Goal: Information Seeking & Learning: Learn about a topic

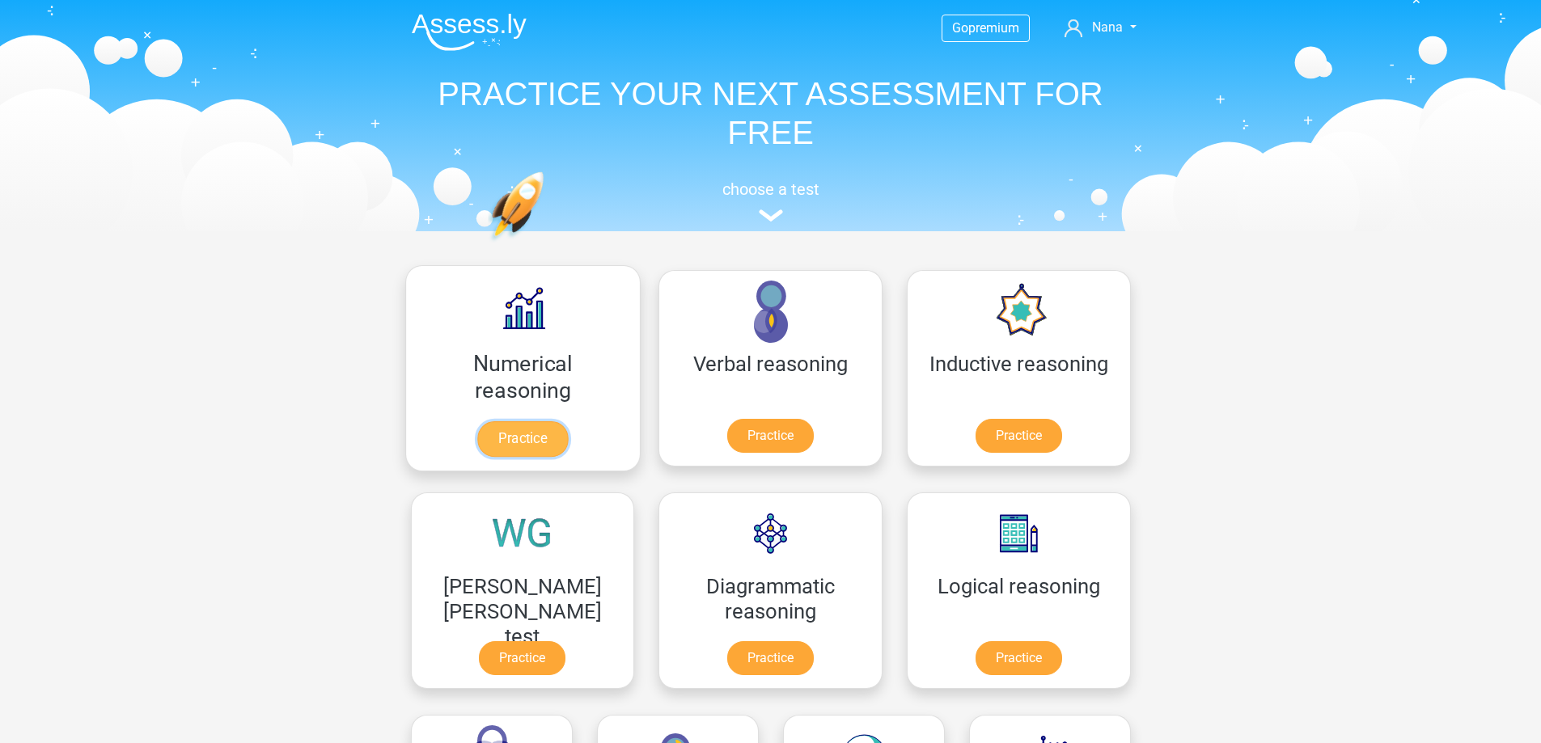
click at [502, 434] on link "Practice" at bounding box center [522, 439] width 91 height 36
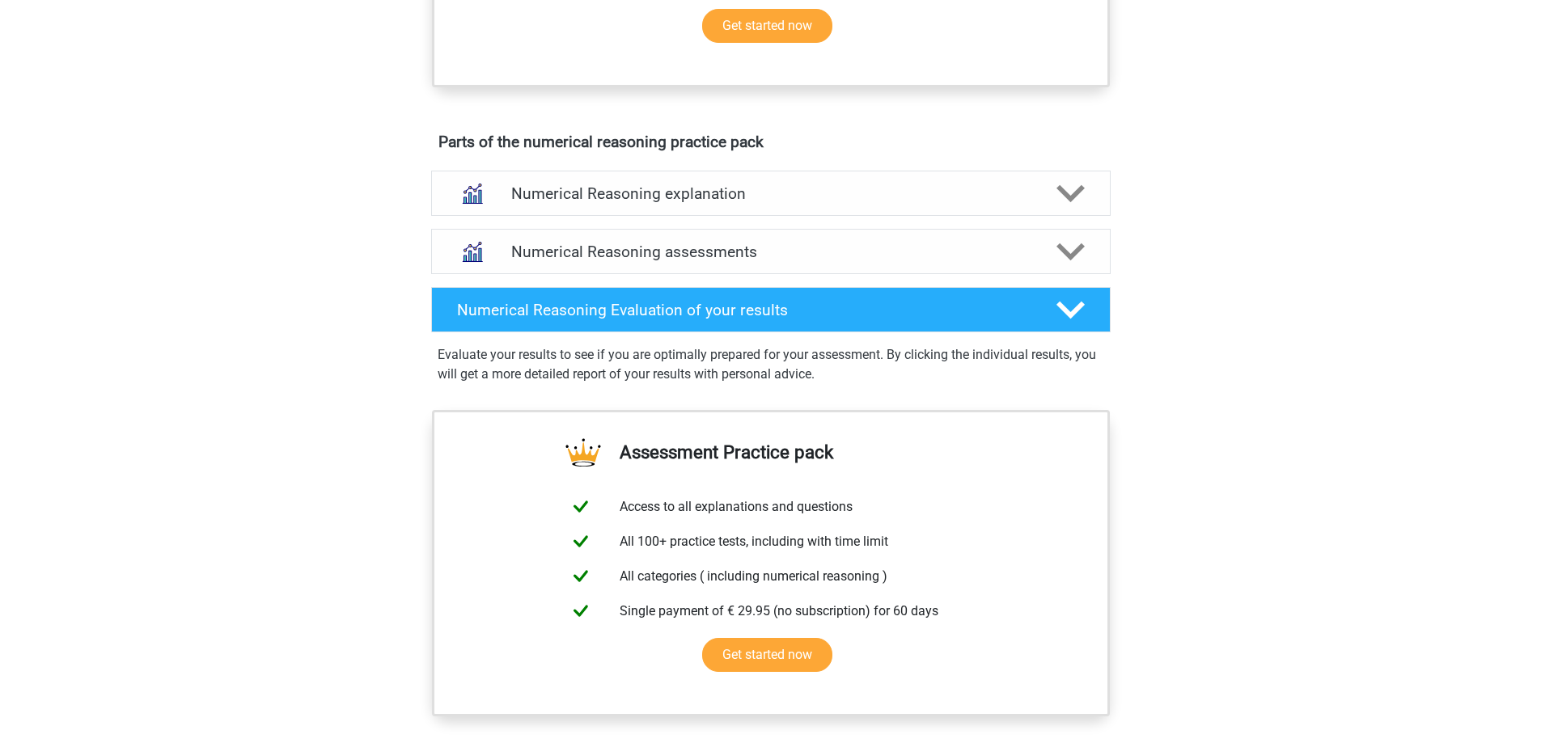
scroll to position [841, 0]
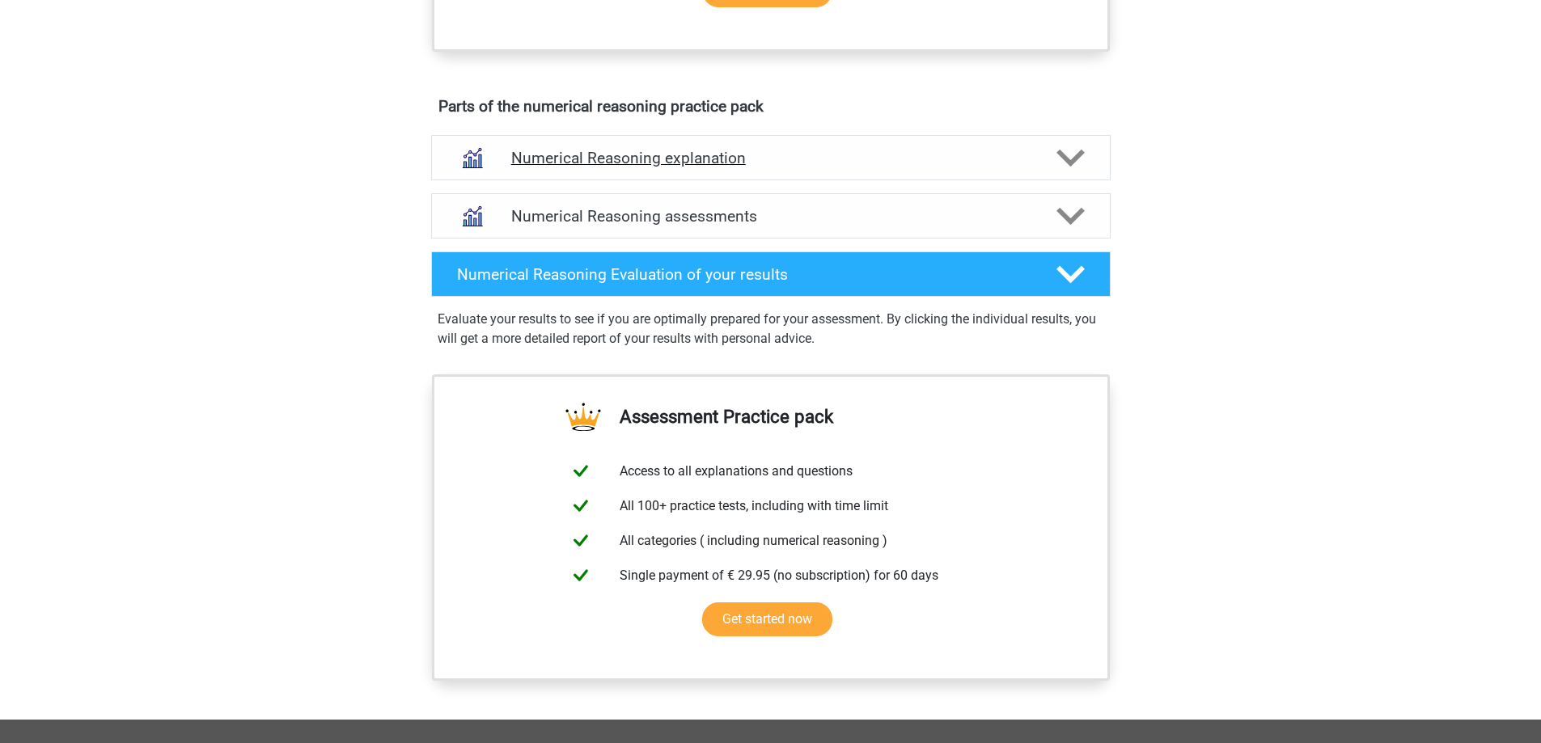
click at [650, 167] on h4 "Numerical Reasoning explanation" at bounding box center [770, 158] width 519 height 19
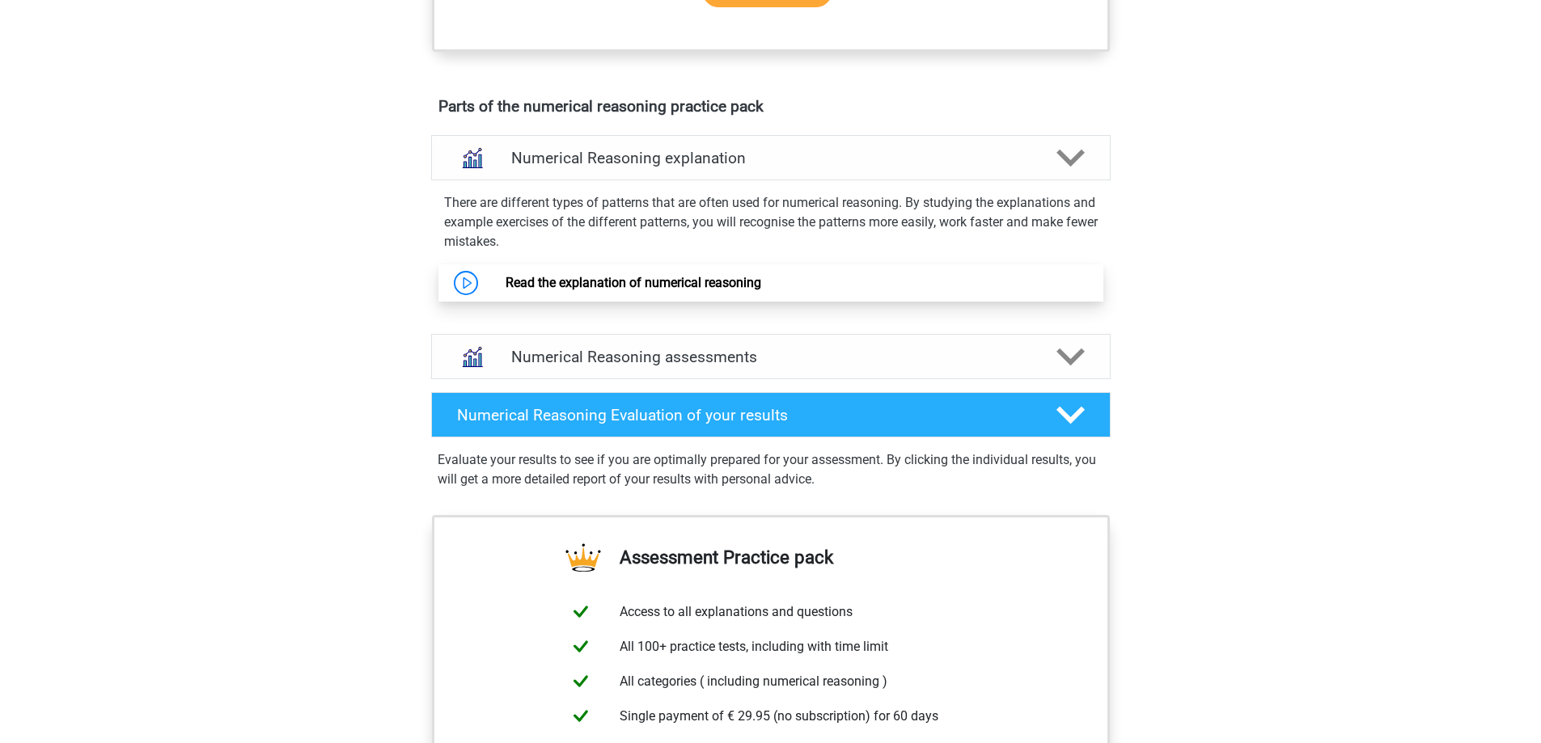
click at [506, 290] on link "Read the explanation of numerical reasoning" at bounding box center [634, 282] width 256 height 15
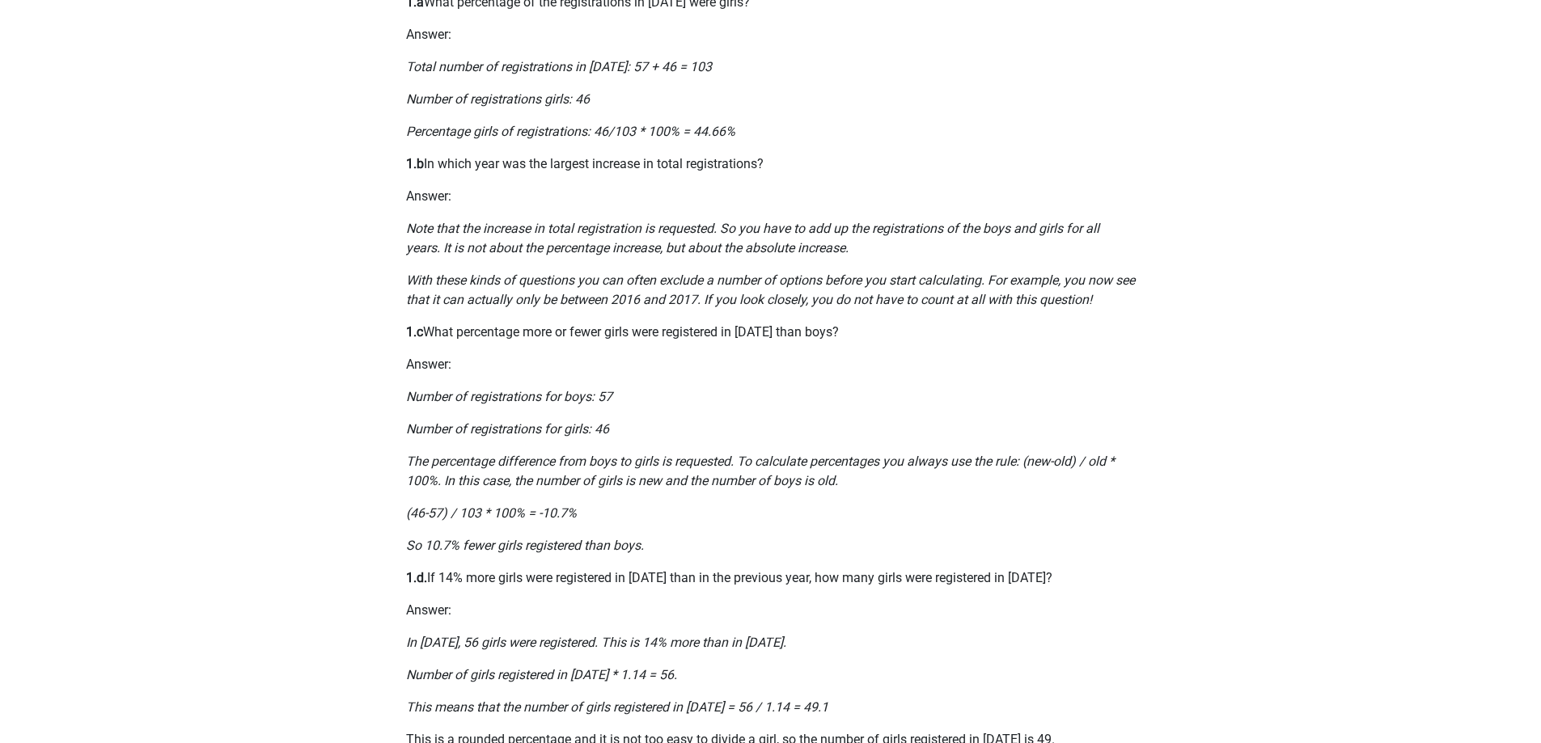
scroll to position [809, 0]
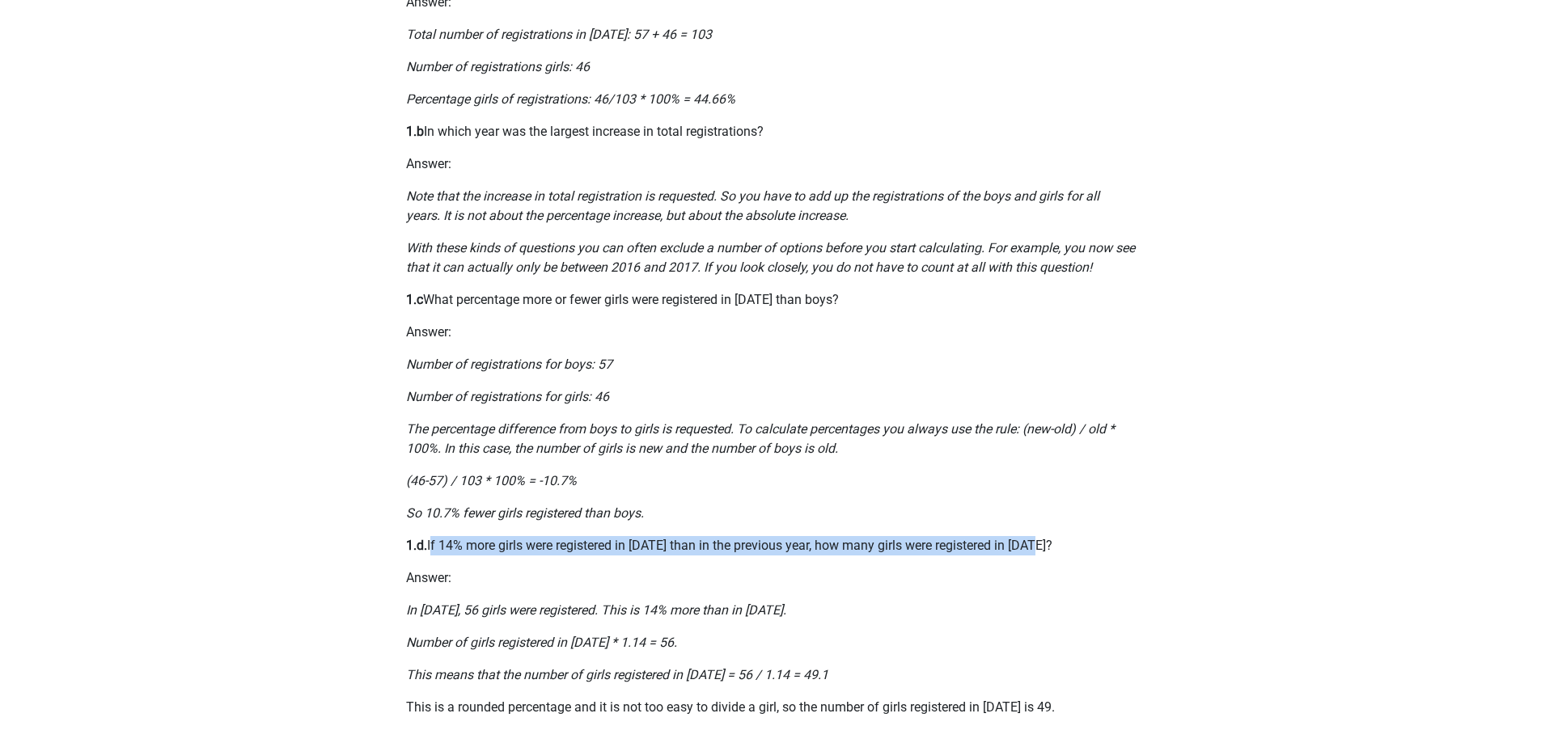
drag, startPoint x: 432, startPoint y: 544, endPoint x: 1067, endPoint y: 539, distance: 635.0
click at [1067, 539] on p "1.d. If 14% more girls were registered in 2013 than in the previous year, how m…" at bounding box center [771, 545] width 730 height 19
copy p "If 14% more girls were registered in 2013 than in the previous year, how many g…"
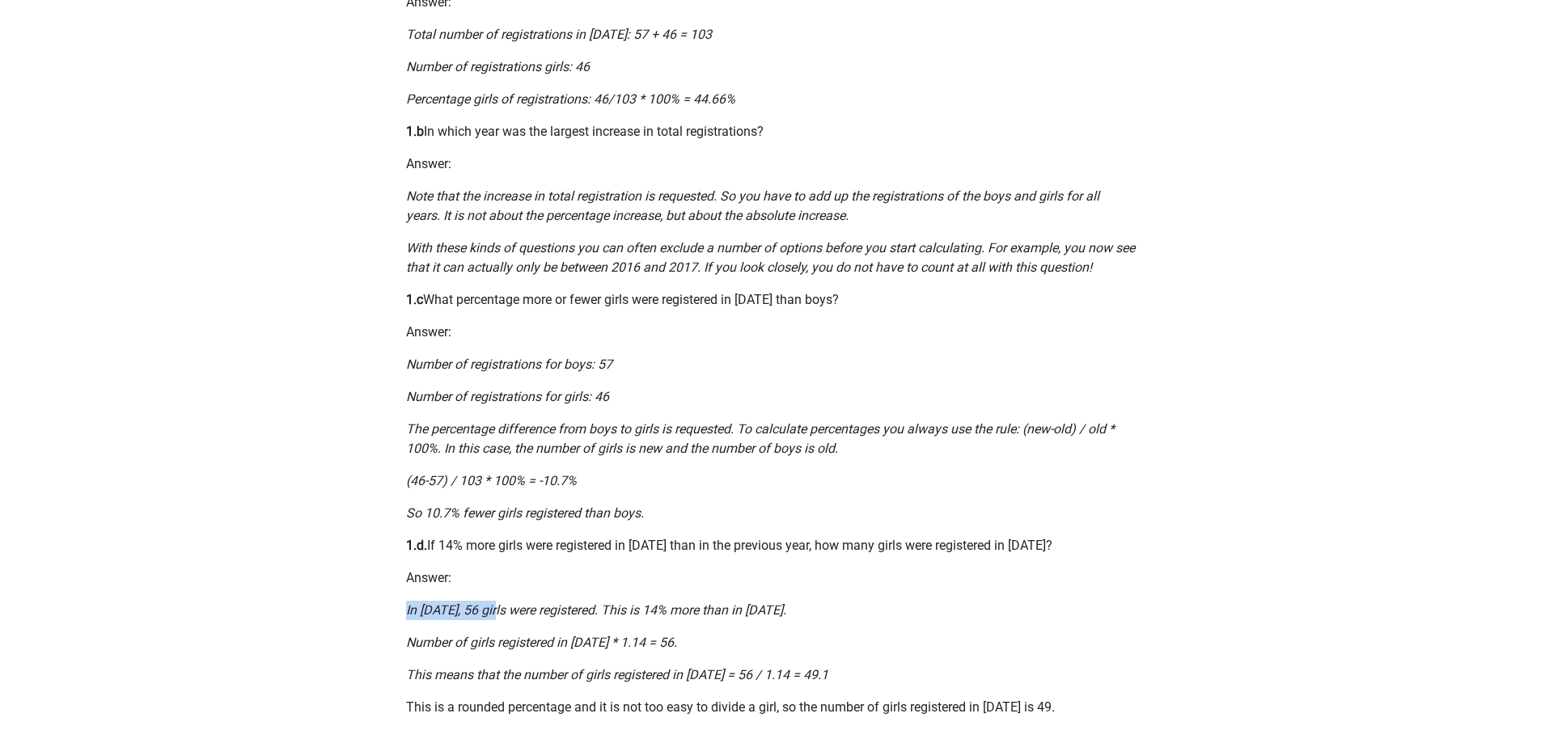
drag, startPoint x: 405, startPoint y: 611, endPoint x: 498, endPoint y: 617, distance: 93.2
click at [498, 617] on icon "In 2013, 56 girls were registered. This is 14% more than in 2012." at bounding box center [596, 610] width 380 height 15
drag, startPoint x: 591, startPoint y: 607, endPoint x: 386, endPoint y: 592, distance: 206.0
click at [387, 592] on div "The Numerical Reasoning part of the Aptitude Test, tests how well you can inter…" at bounding box center [771, 26] width 768 height 1445
copy icon "In 2013, 56 girls were registered."
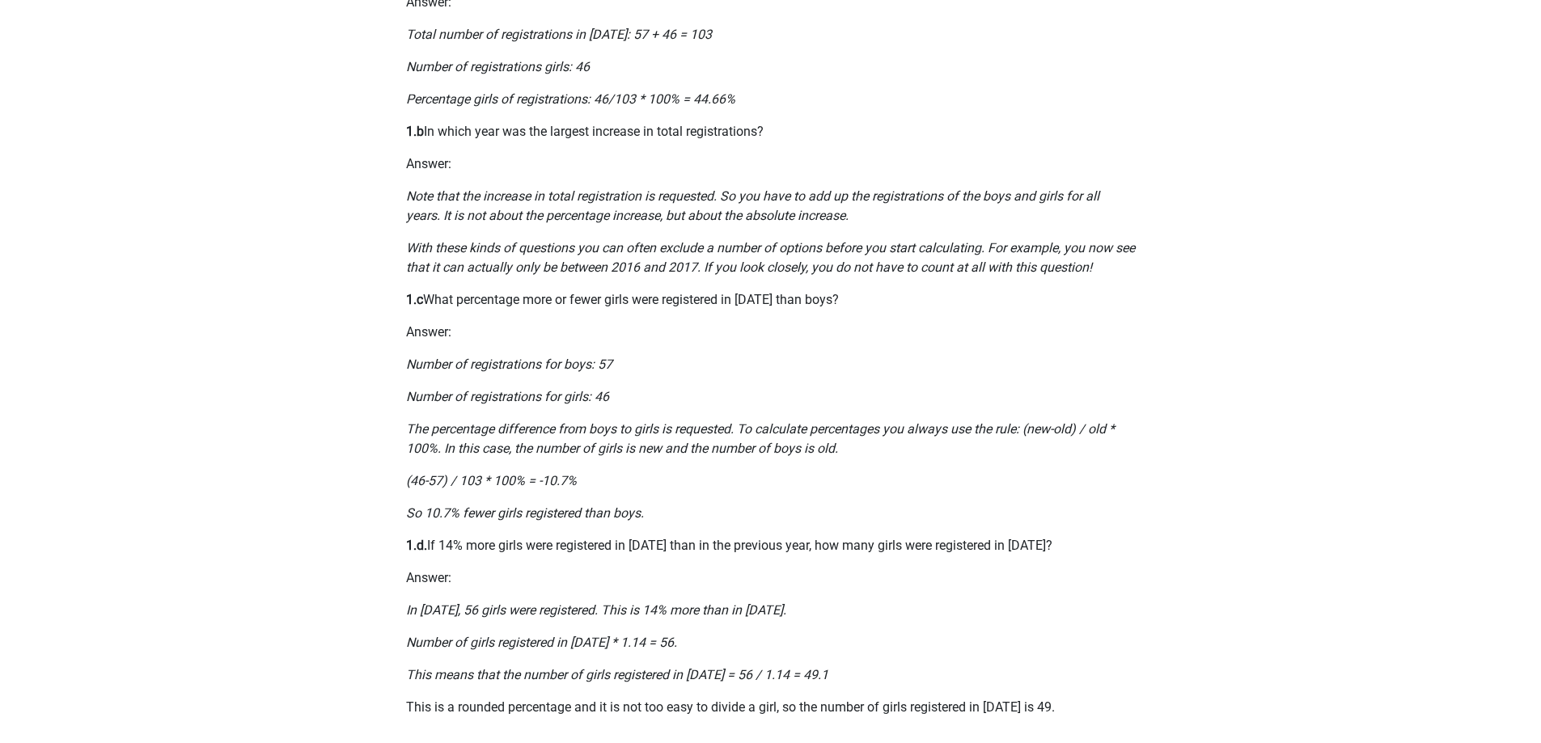
click at [177, 178] on div "Go premium Nana saltnpepperfc@gmail.com 1.a" at bounding box center [770, 184] width 1541 height 1986
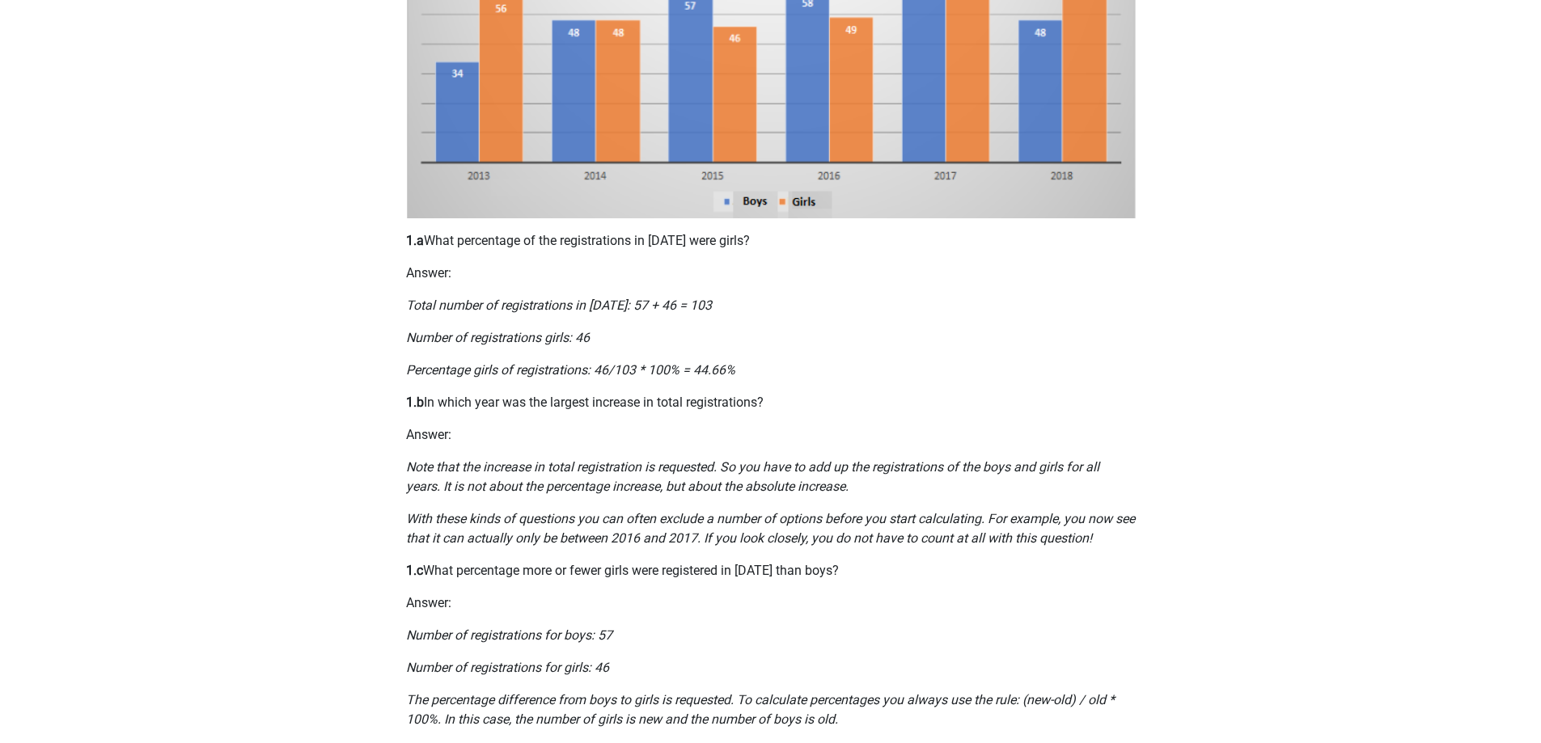
scroll to position [0, 0]
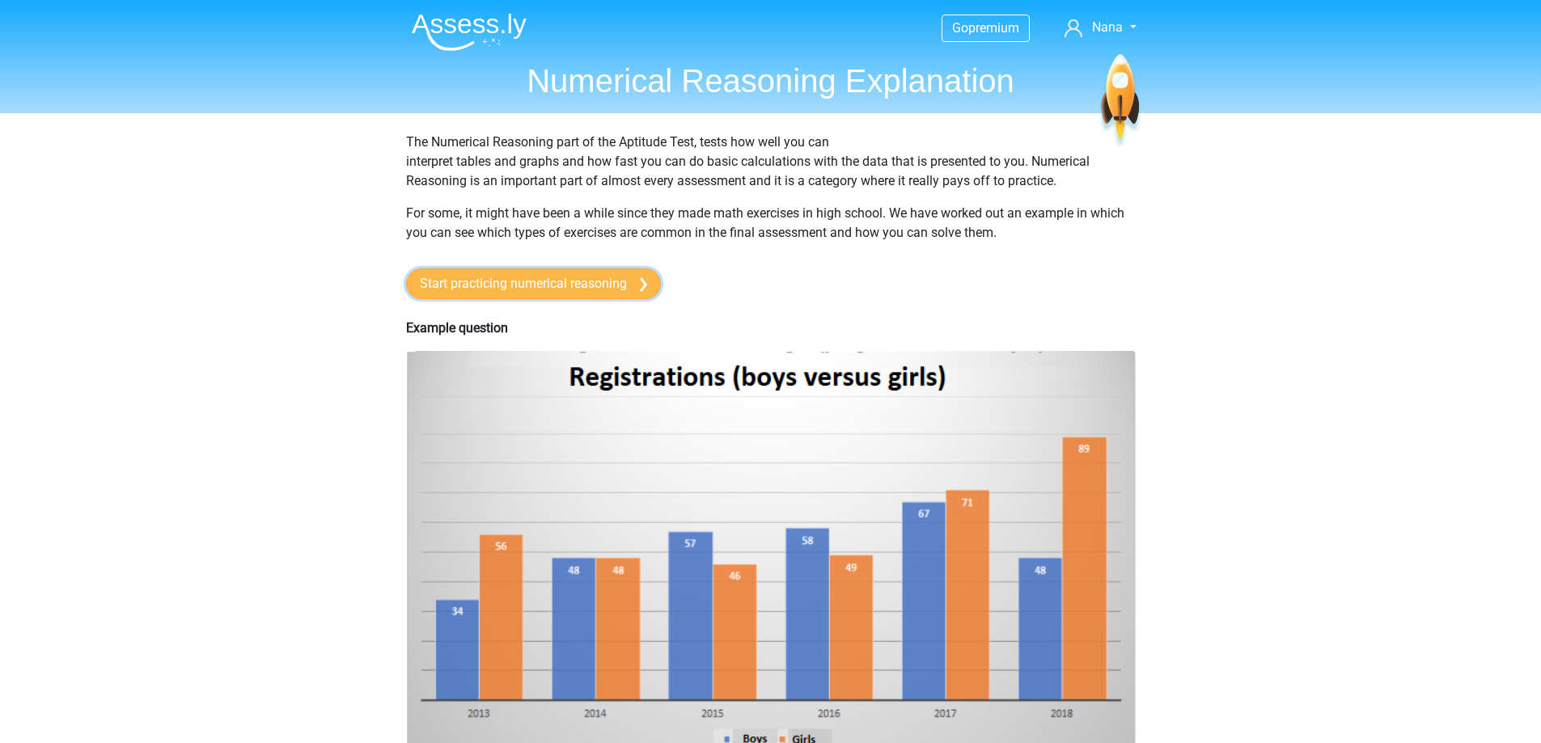
click at [545, 290] on link "Start practicing numerical reasoning" at bounding box center [533, 284] width 255 height 31
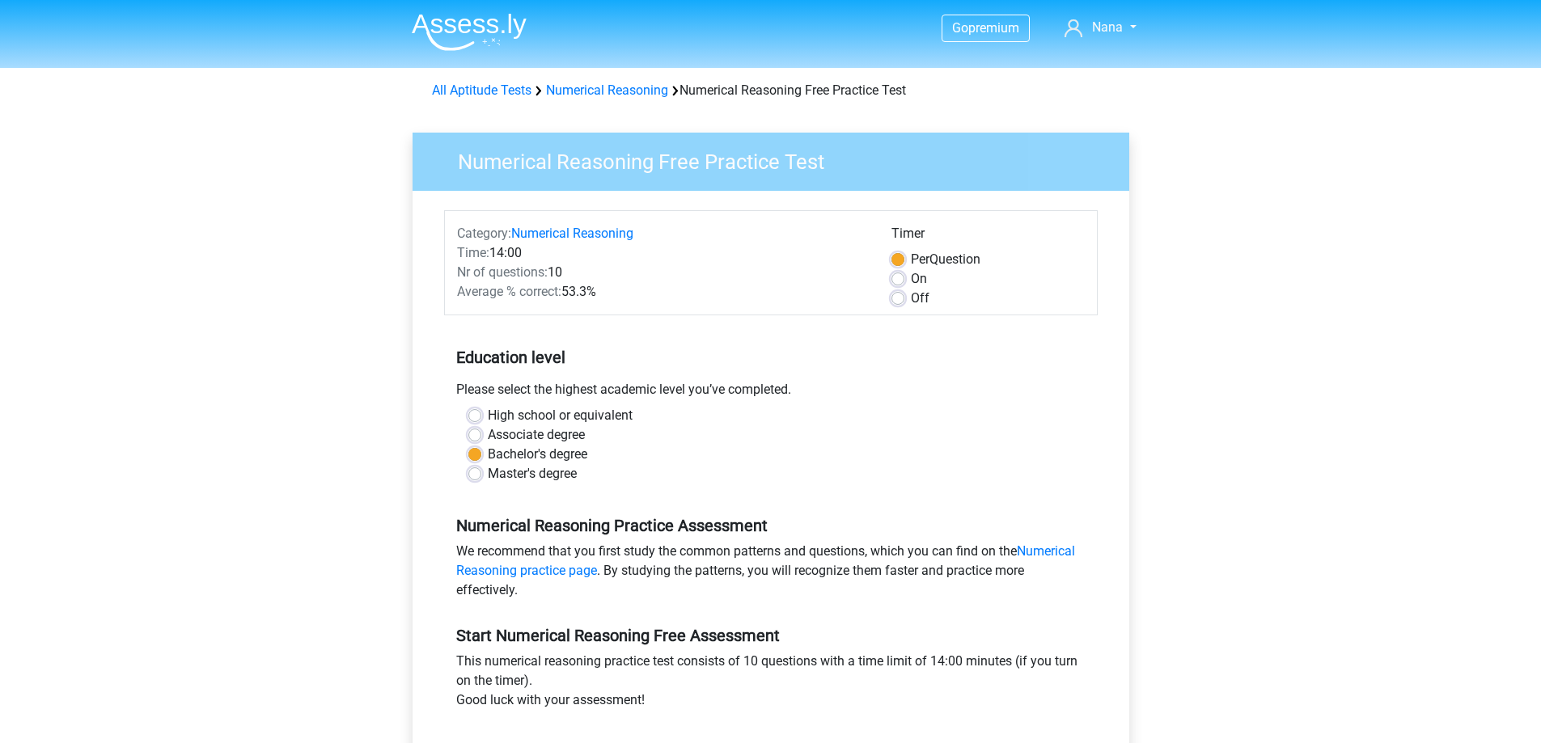
click at [911, 300] on label "Off" at bounding box center [920, 298] width 19 height 19
click at [899, 300] on input "Off" at bounding box center [897, 297] width 13 height 16
radio input "true"
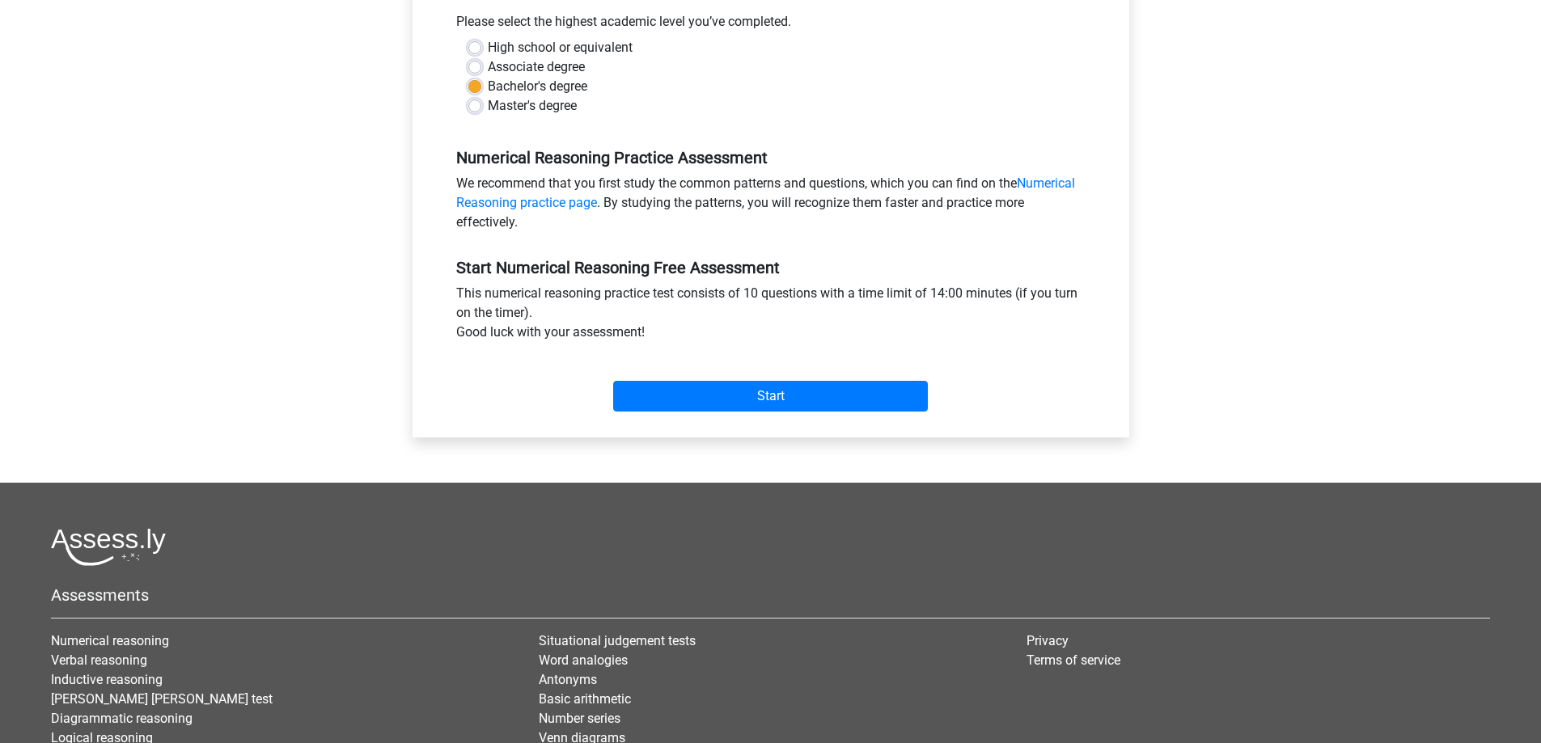
scroll to position [370, 0]
click at [794, 410] on input "Start" at bounding box center [770, 394] width 315 height 31
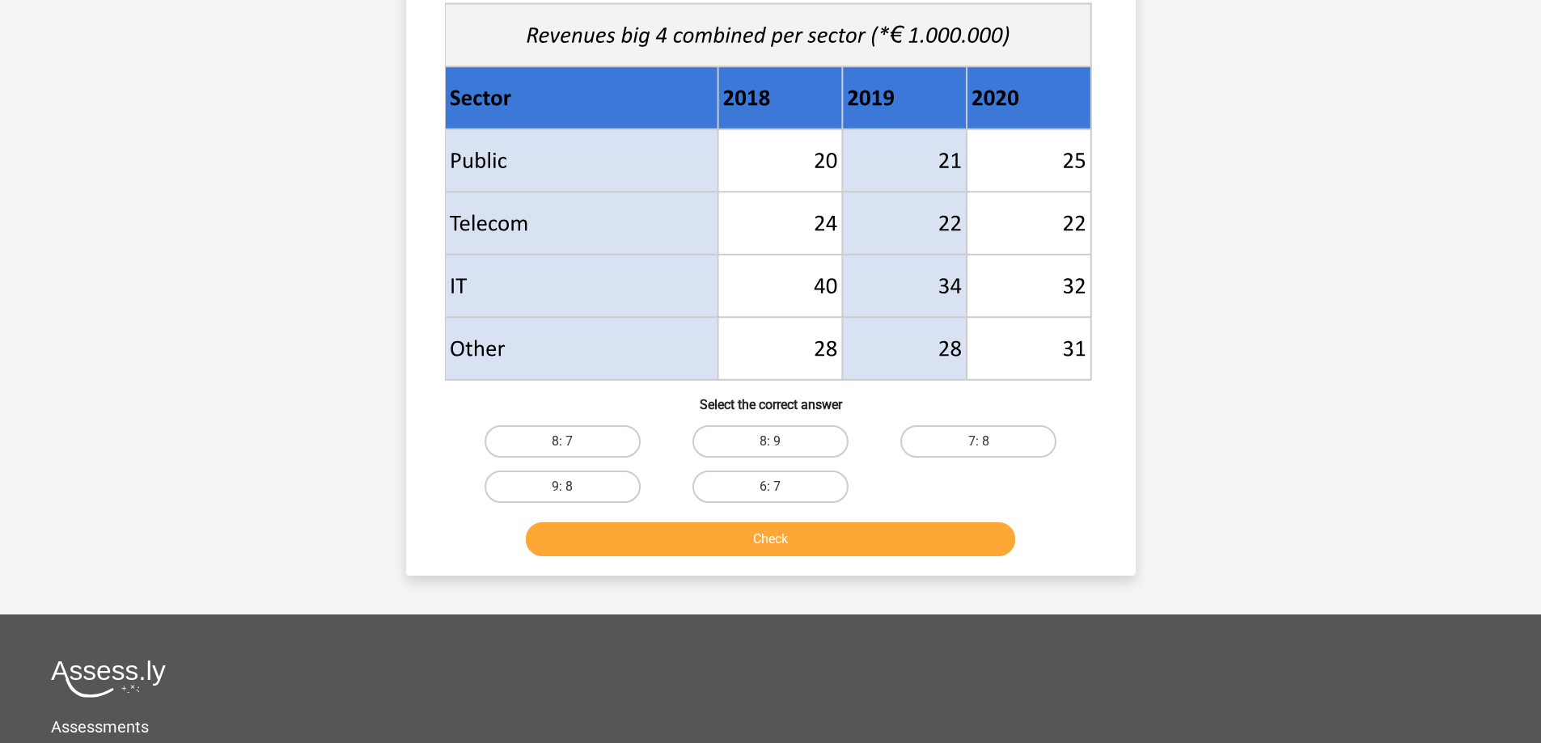
scroll to position [655, 0]
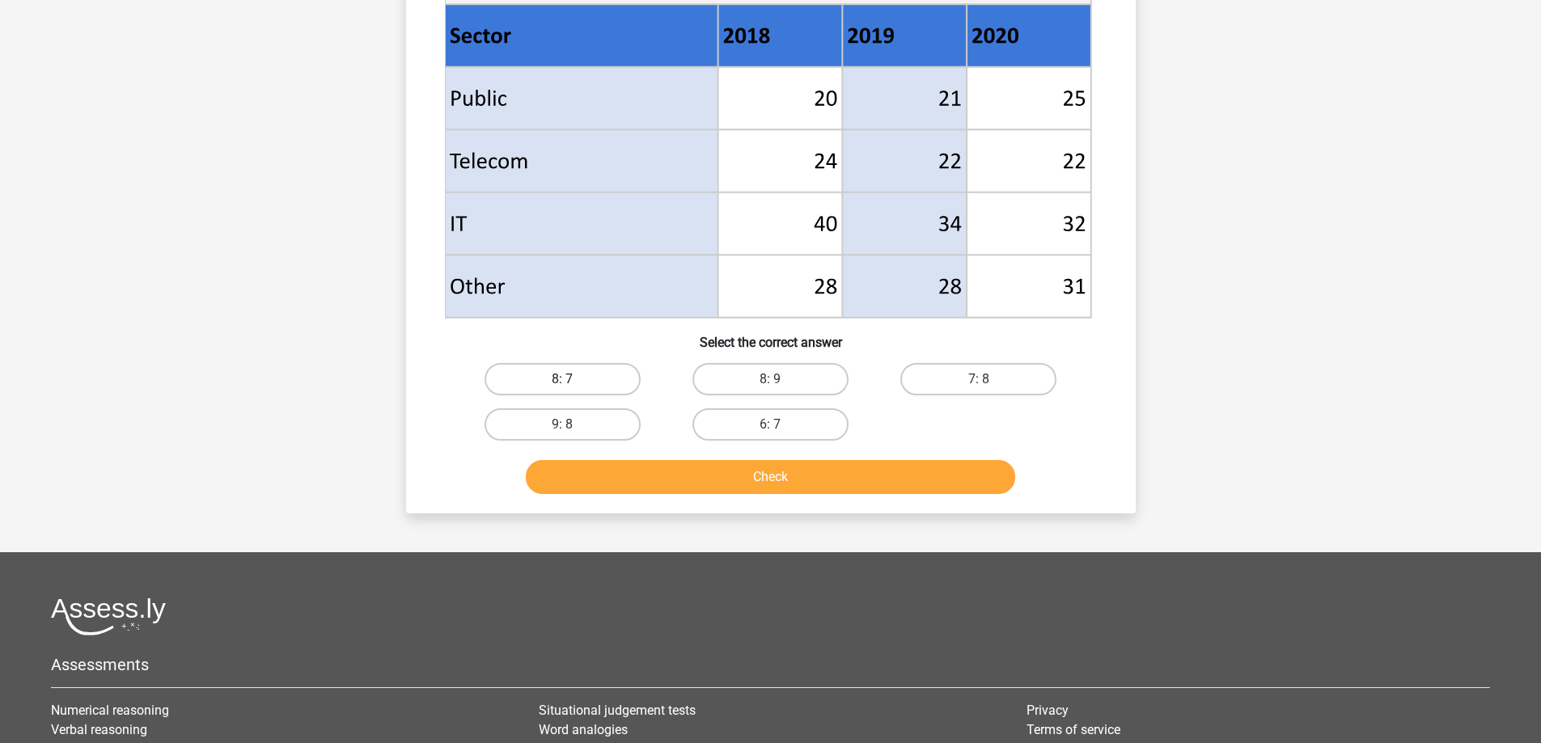
click at [606, 386] on label "8: 7" at bounding box center [563, 379] width 156 height 32
click at [573, 386] on input "8: 7" at bounding box center [567, 384] width 11 height 11
radio input "true"
click at [772, 488] on button "Check" at bounding box center [770, 477] width 489 height 34
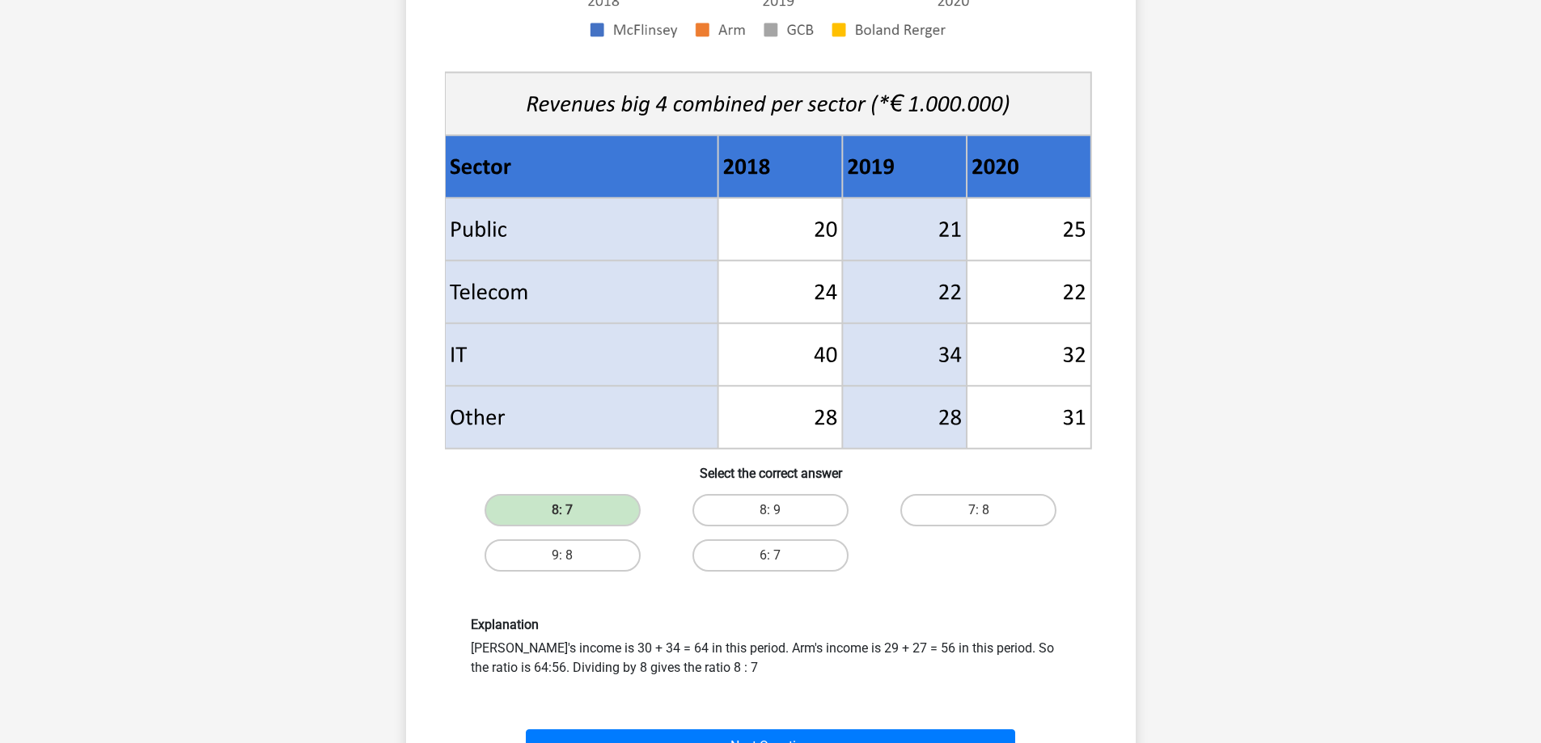
scroll to position [559, 0]
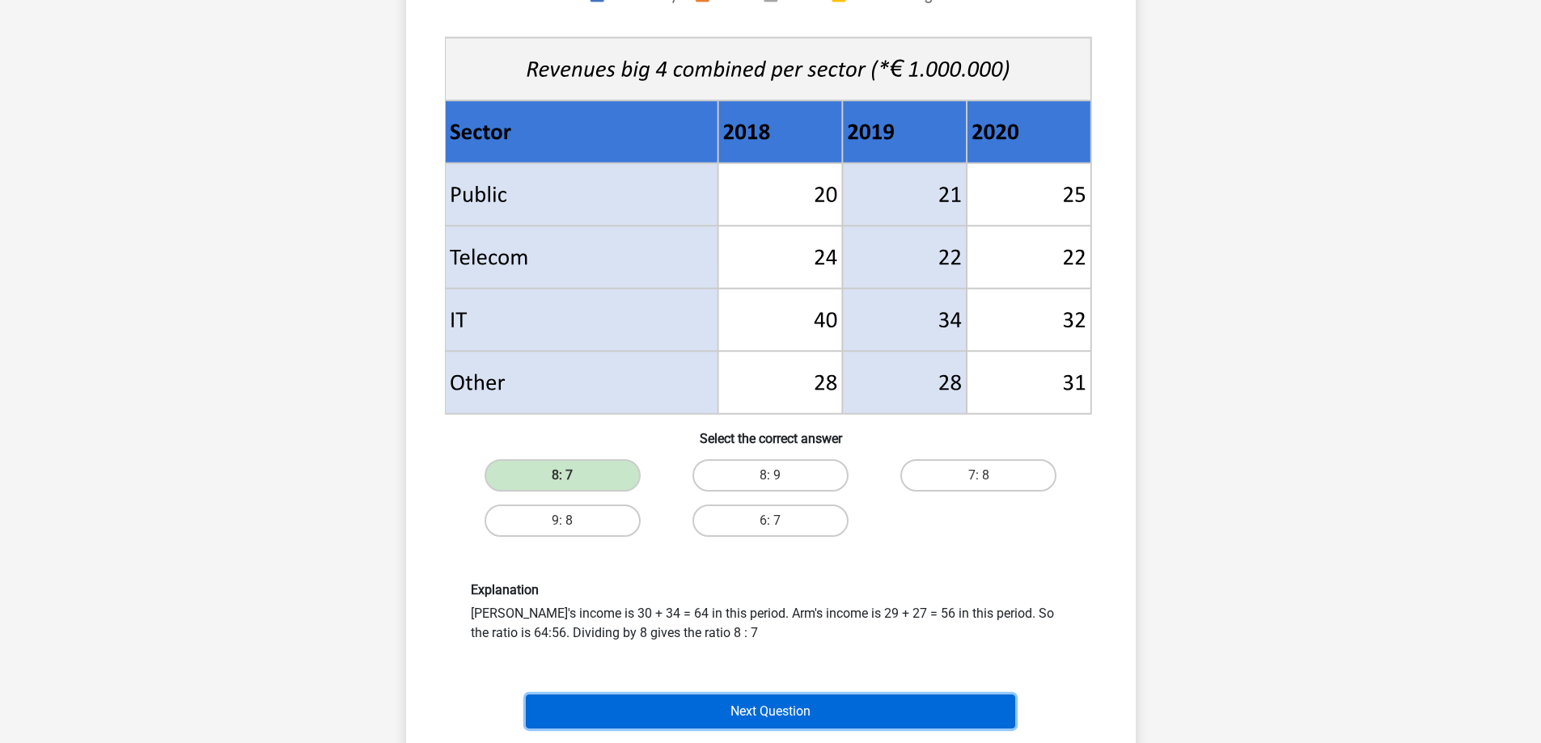
click at [867, 718] on button "Next Question" at bounding box center [770, 712] width 489 height 34
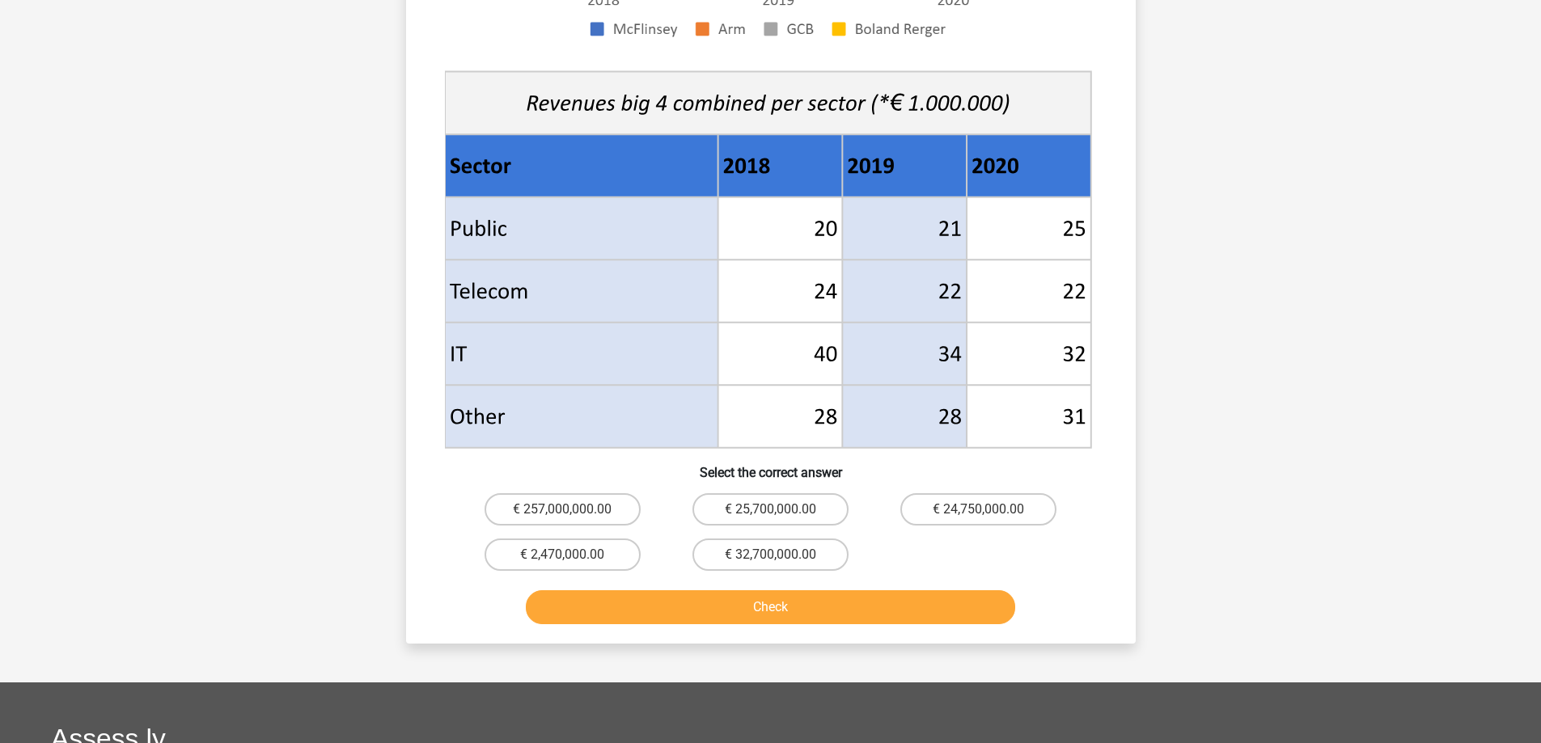
scroll to position [551, 0]
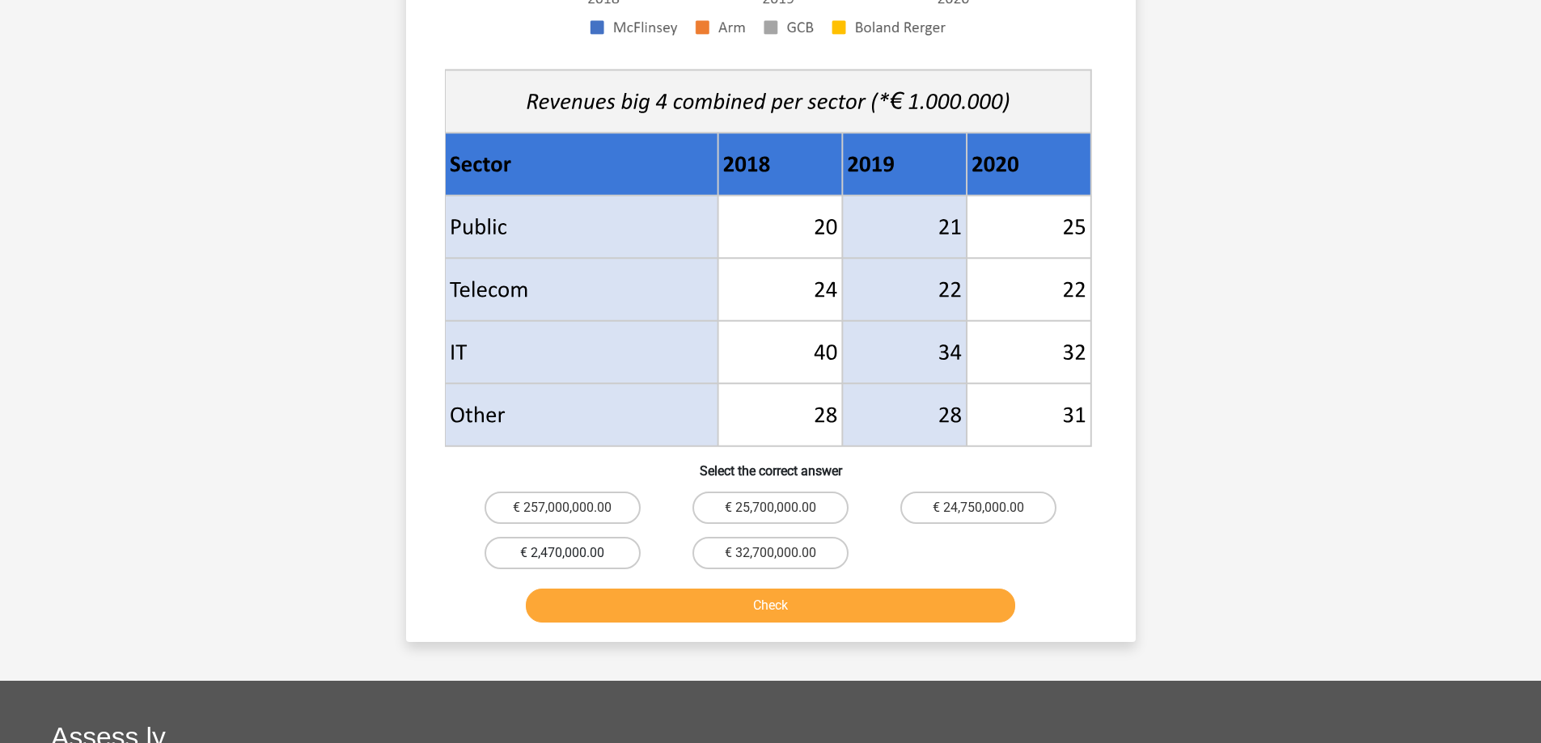
click at [608, 560] on label "€ 2,470,000.00" at bounding box center [563, 553] width 156 height 32
click at [573, 560] on input "€ 2,470,000.00" at bounding box center [567, 558] width 11 height 11
radio input "true"
click at [608, 586] on div "Check" at bounding box center [771, 602] width 678 height 53
click at [607, 587] on div "Check" at bounding box center [771, 602] width 678 height 53
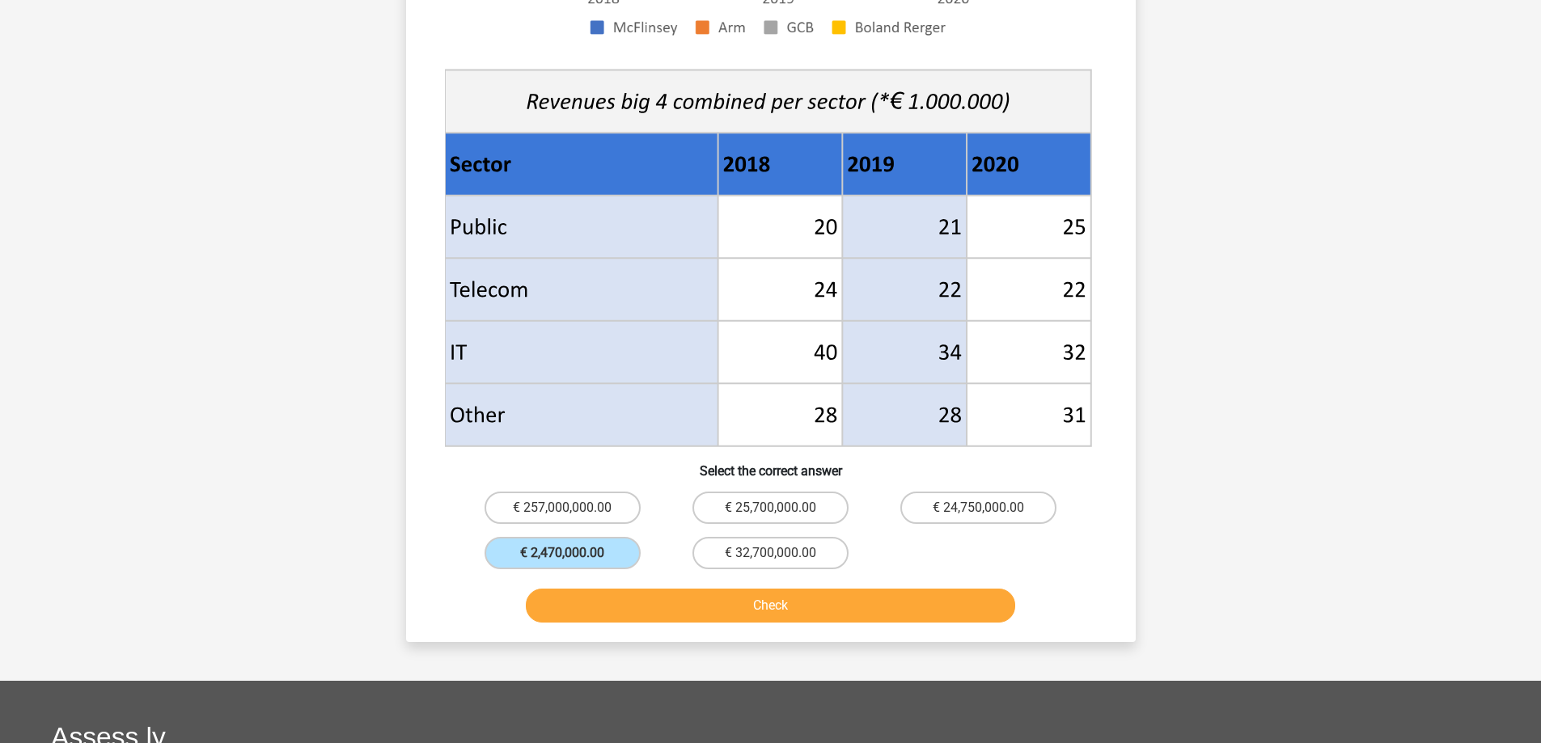
click at [607, 587] on div "Check" at bounding box center [771, 602] width 678 height 53
click at [596, 611] on button "Check" at bounding box center [770, 606] width 489 height 34
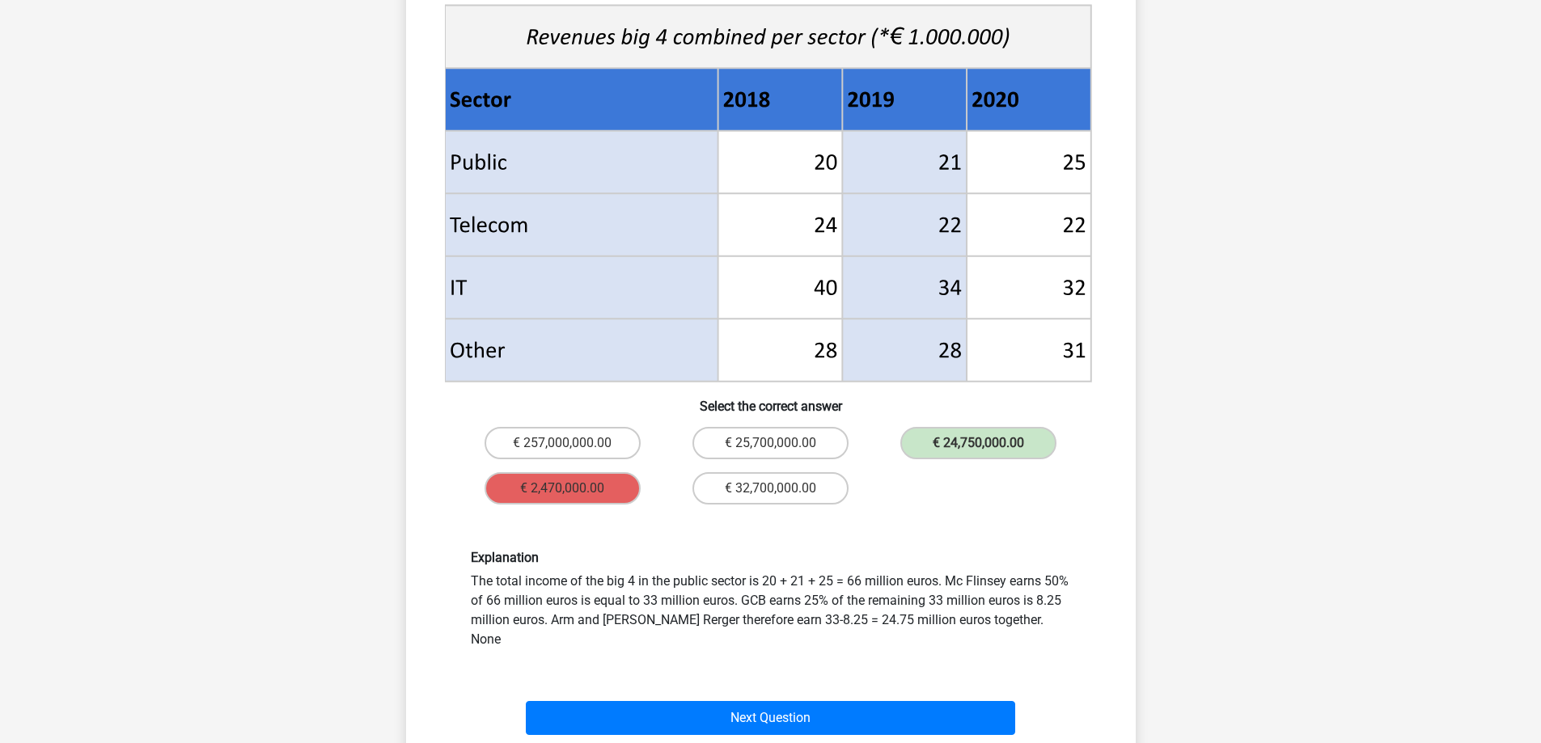
scroll to position [648, 0]
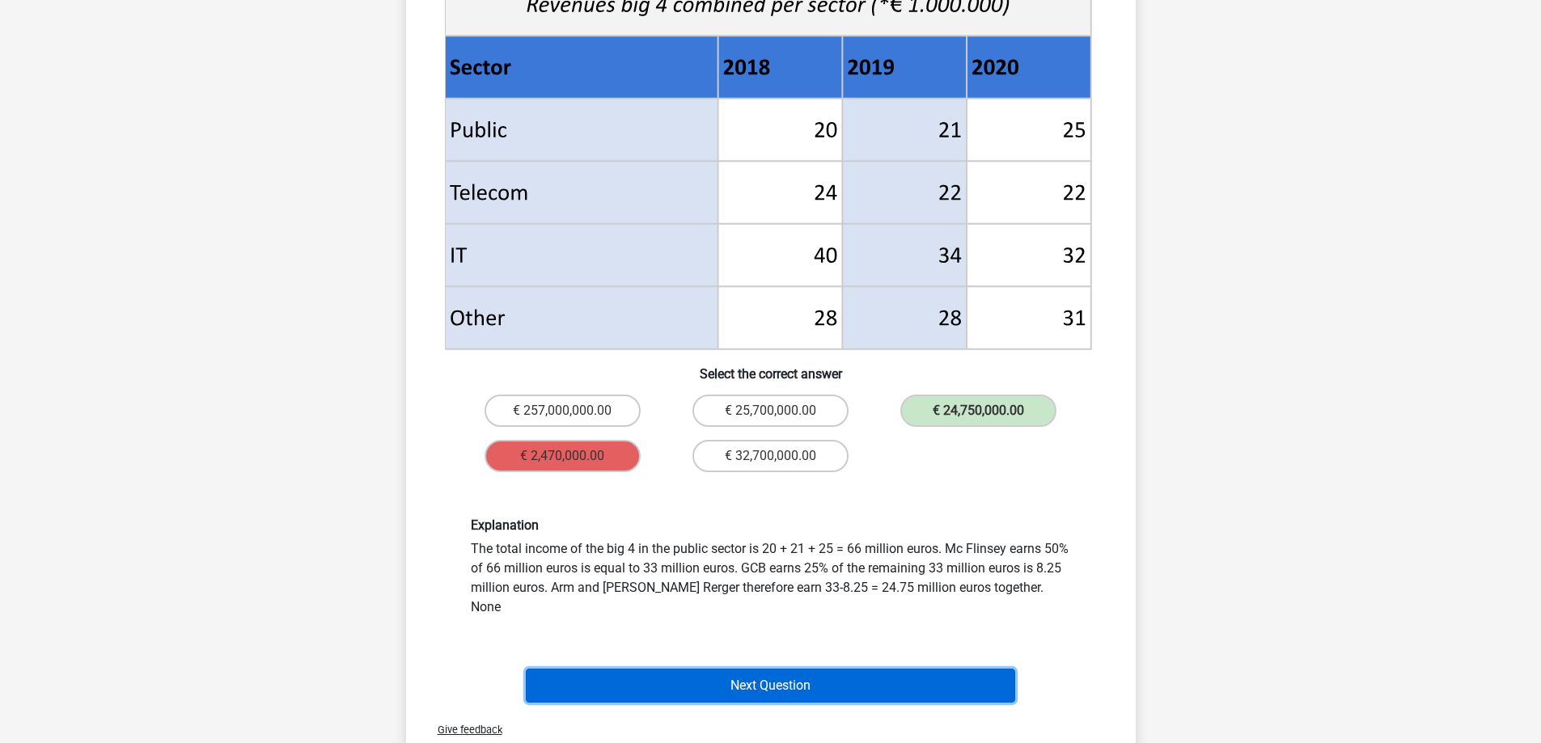
click at [873, 683] on button "Next Question" at bounding box center [770, 686] width 489 height 34
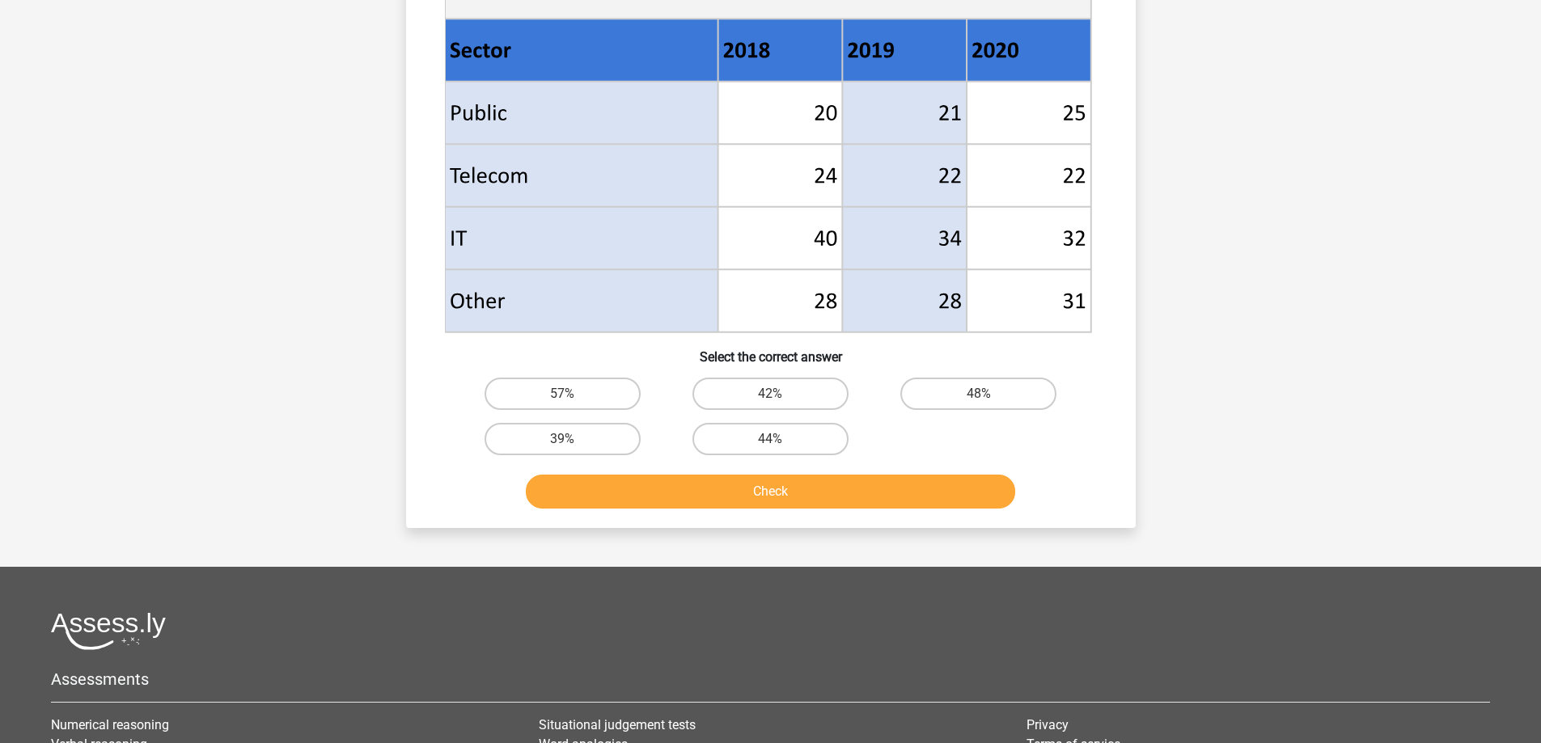
scroll to position [633, 0]
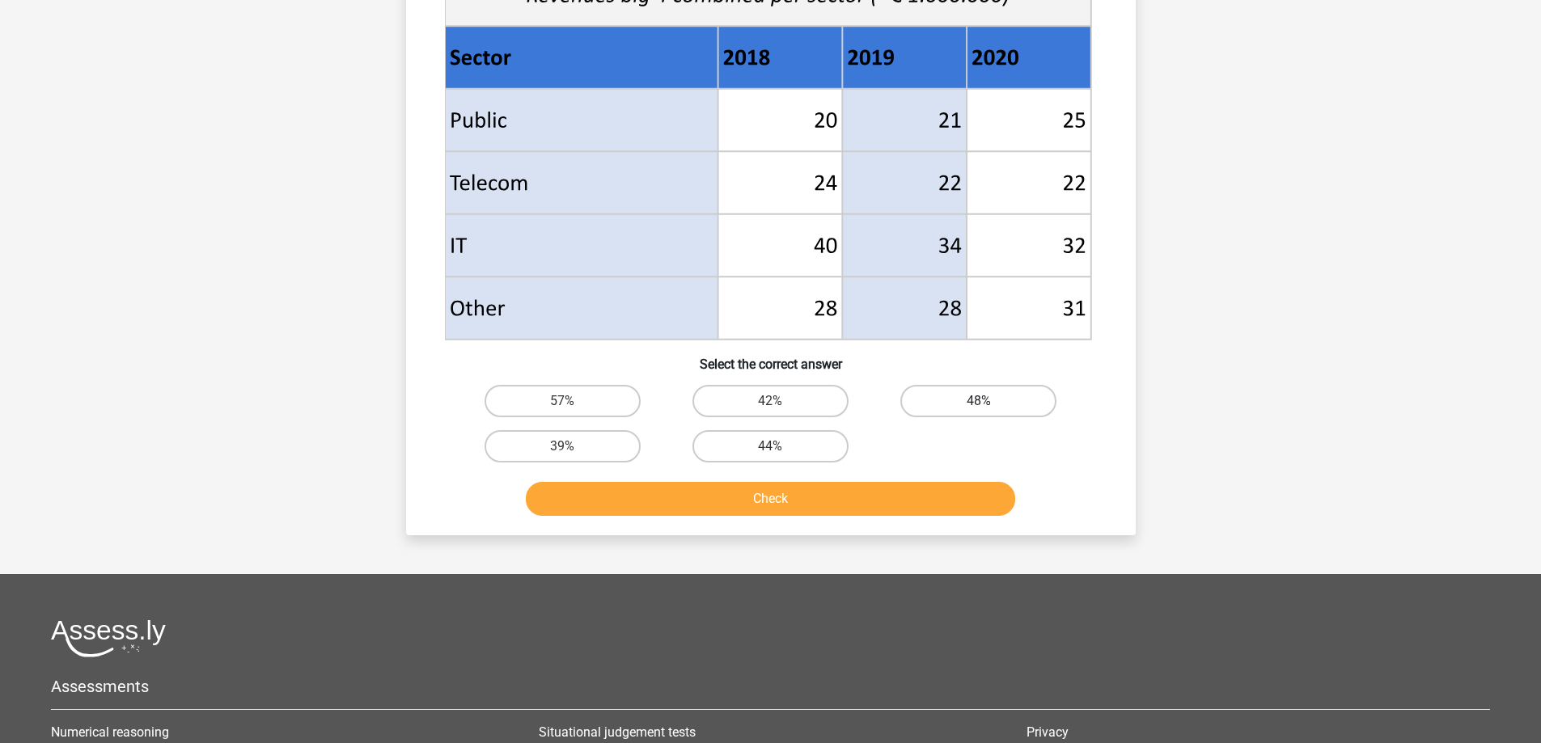
click at [958, 414] on label "48%" at bounding box center [978, 401] width 156 height 32
click at [979, 412] on input "48%" at bounding box center [984, 406] width 11 height 11
radio input "true"
click at [924, 508] on button "Check" at bounding box center [770, 499] width 489 height 34
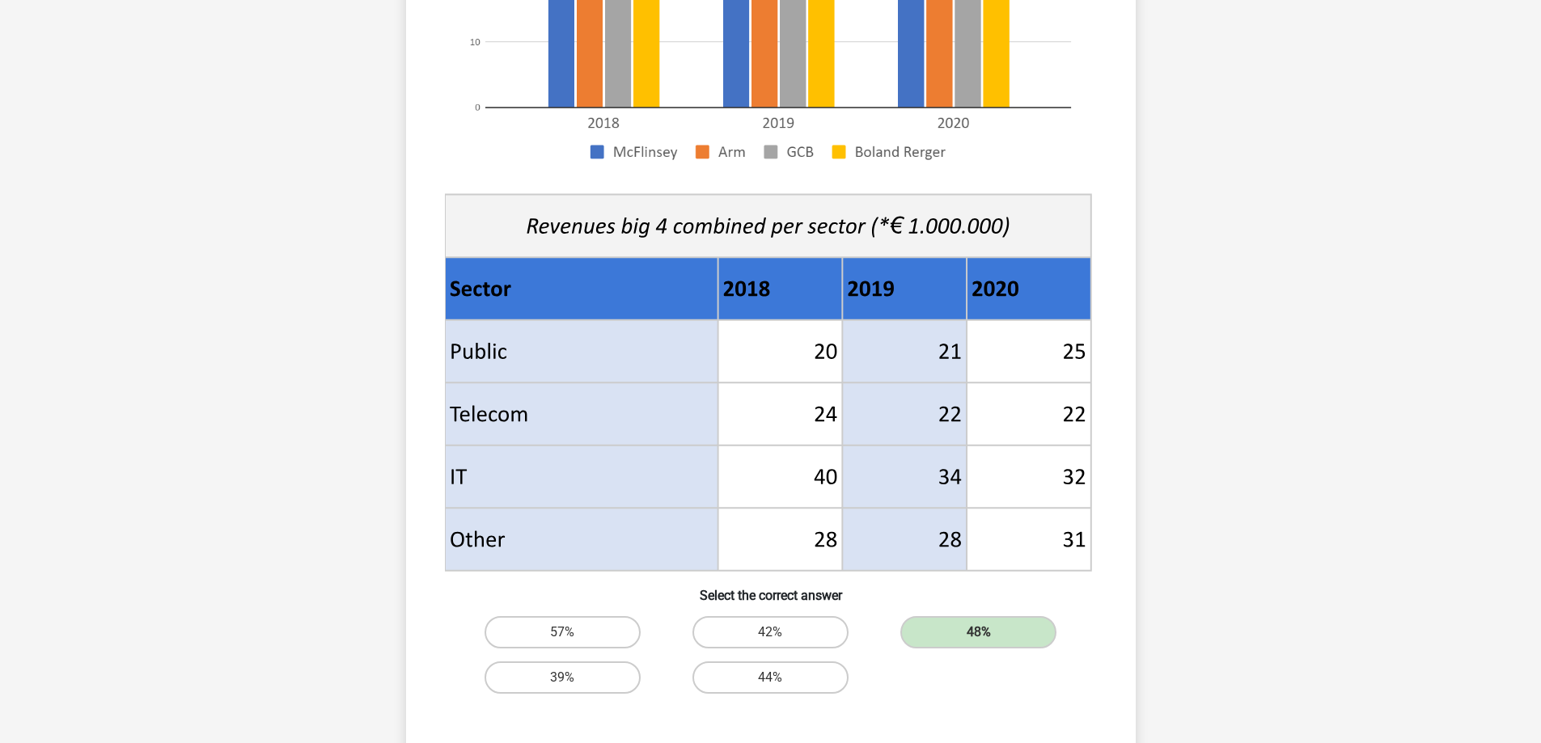
scroll to position [0, 0]
